Goal: Task Accomplishment & Management: Complete application form

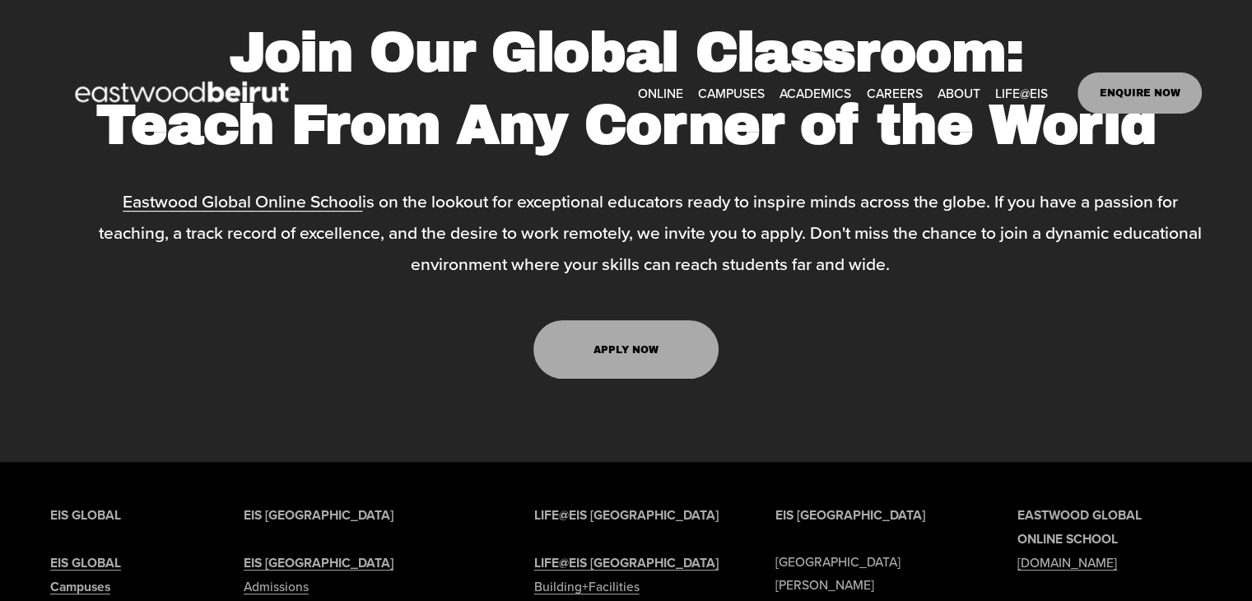
scroll to position [6752, 0]
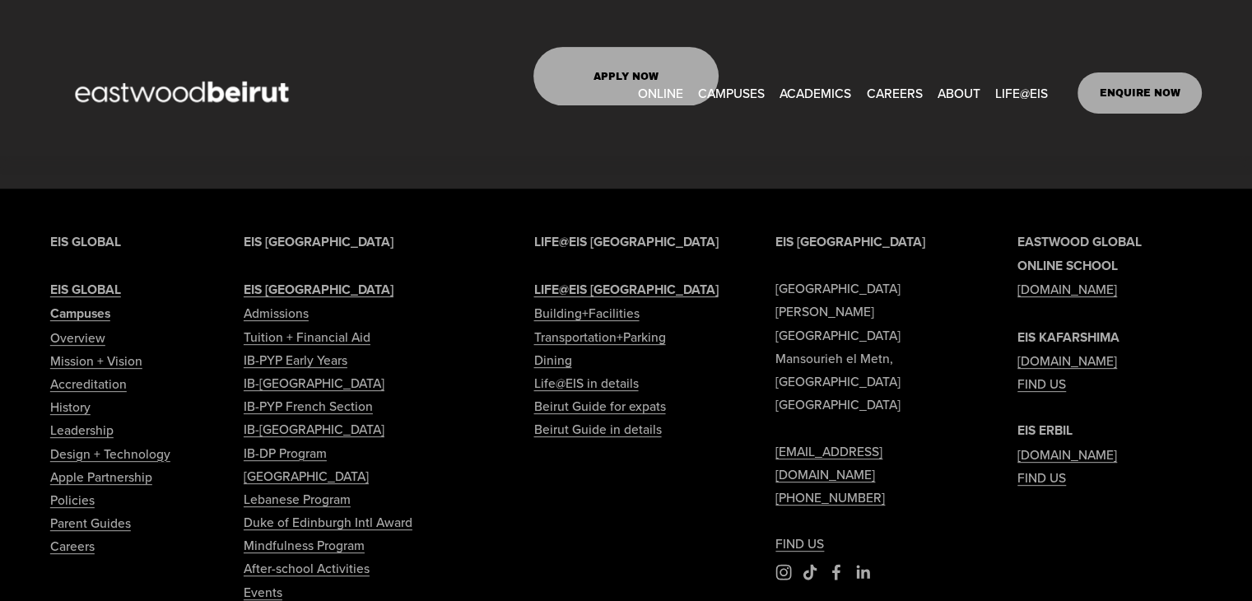
scroll to position [6697, 0]
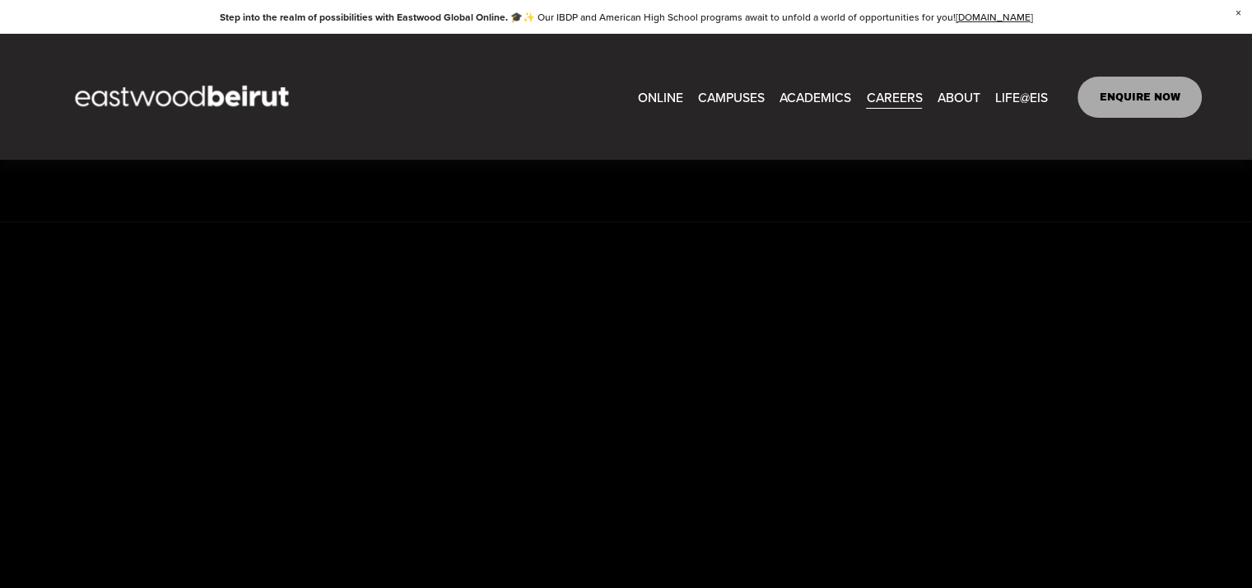
scroll to position [2305, 0]
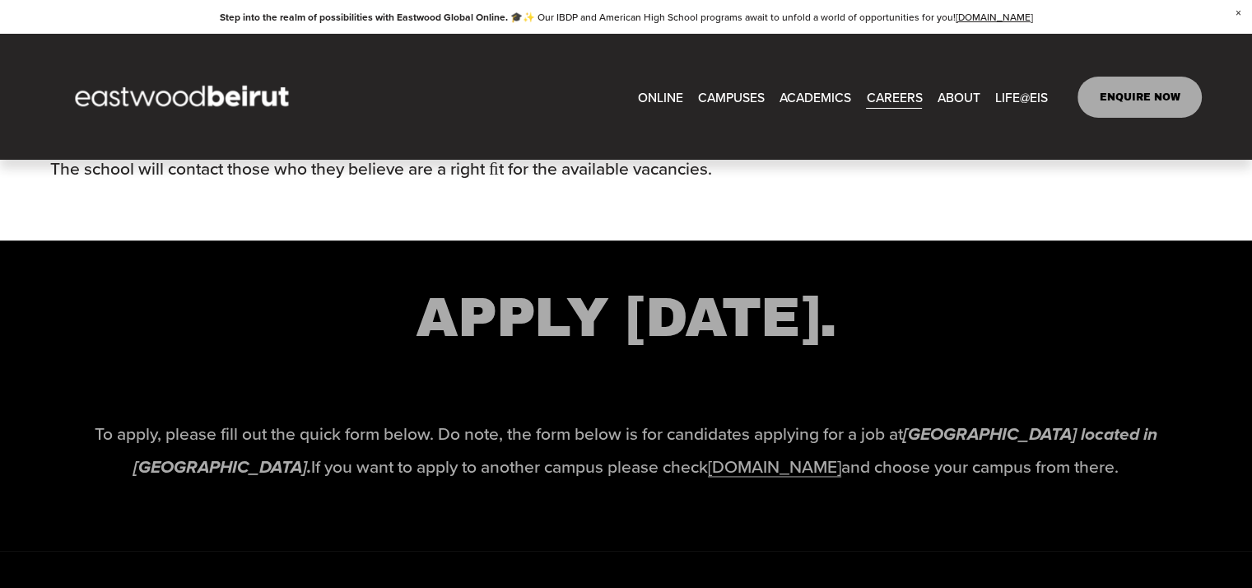
click at [798, 478] on link "[DOMAIN_NAME]" at bounding box center [774, 466] width 133 height 25
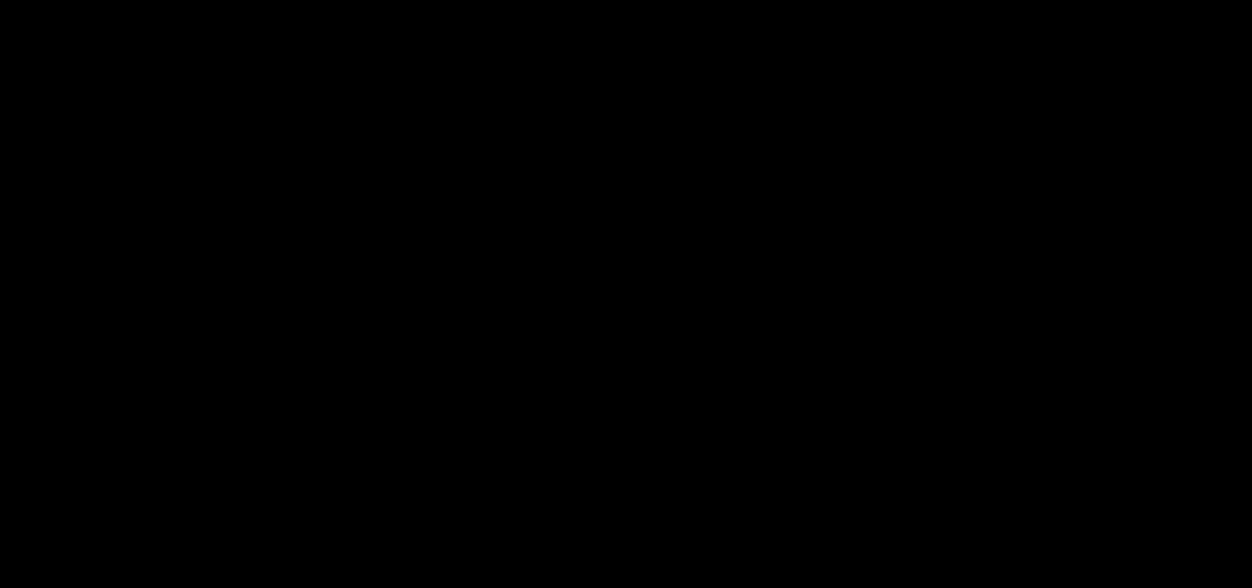
scroll to position [2898, 0]
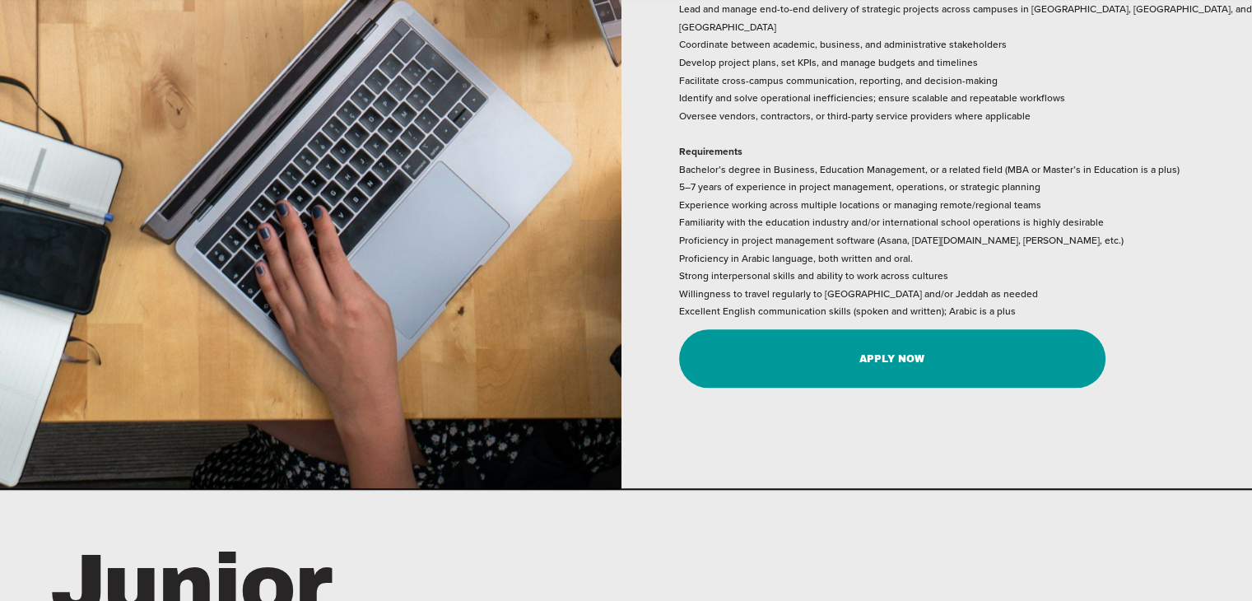
scroll to position [1811, 0]
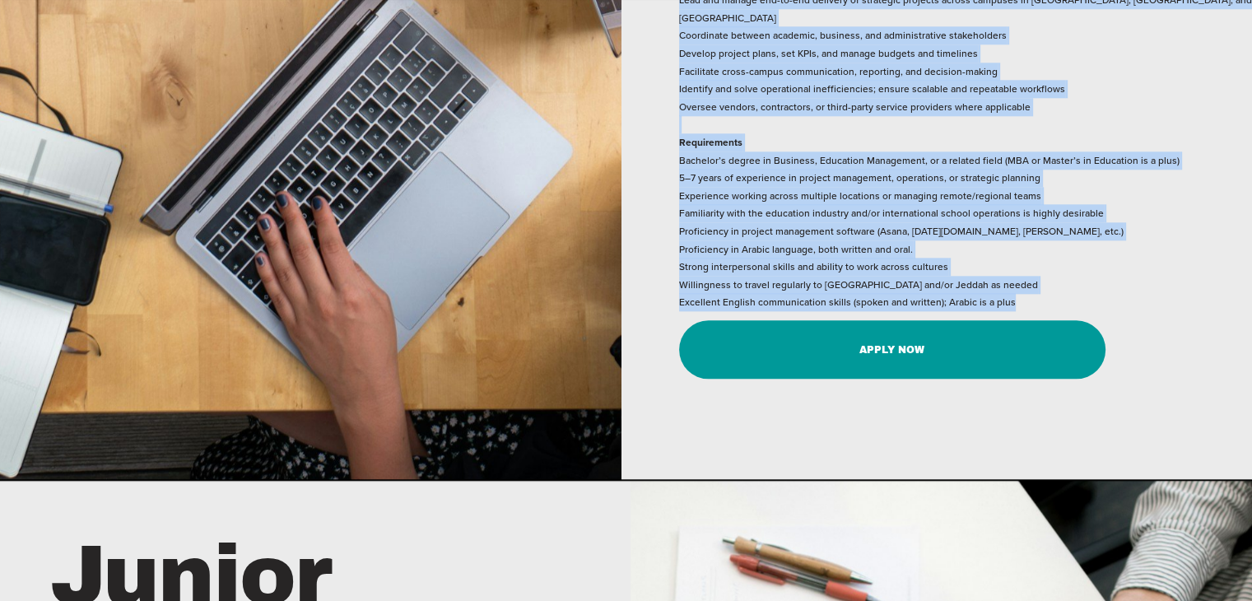
drag, startPoint x: 697, startPoint y: 58, endPoint x: 1047, endPoint y: 277, distance: 412.8
copy div "Senior Project Manager Job Title: Senior Project Manager Location: Beirut, Leba…"
click at [894, 320] on link "Apply Now" at bounding box center [892, 349] width 427 height 58
click at [920, 320] on link "Apply Now" at bounding box center [892, 349] width 427 height 58
